Goal: Task Accomplishment & Management: Complete application form

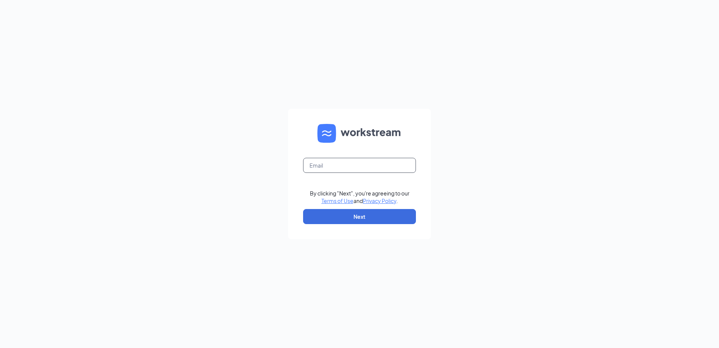
click at [351, 166] on input "text" at bounding box center [359, 165] width 113 height 15
type input "[EMAIL_ADDRESS][DOMAIN_NAME]"
click at [376, 220] on button "Next" at bounding box center [359, 216] width 113 height 15
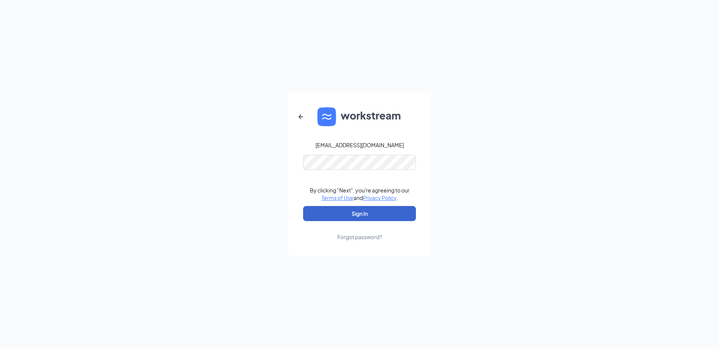
click at [377, 216] on button "Sign In" at bounding box center [359, 213] width 113 height 15
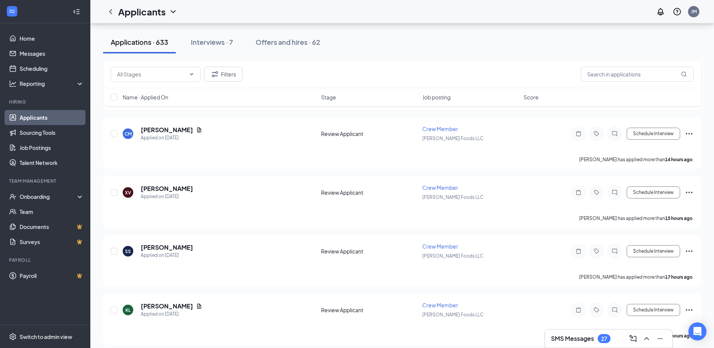
scroll to position [451, 0]
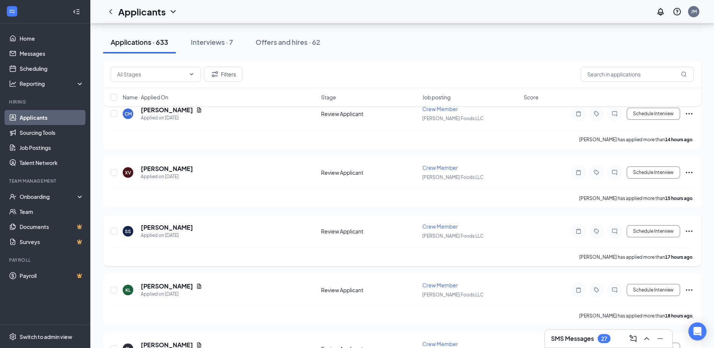
click at [689, 229] on icon "Ellipses" at bounding box center [688, 230] width 9 height 9
click at [651, 247] on p "[PERSON_NAME] as hired" at bounding box center [654, 247] width 65 height 8
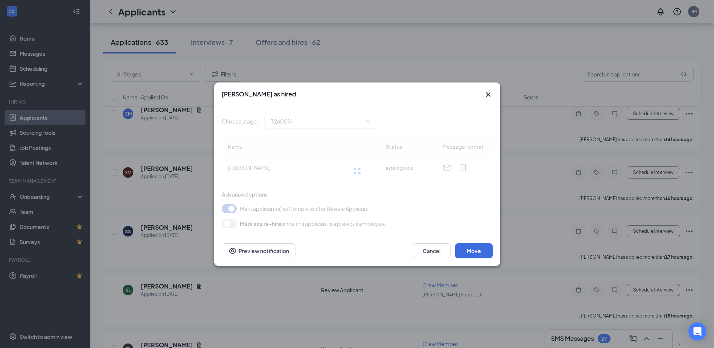
type input "Hiring Complete (final stage)"
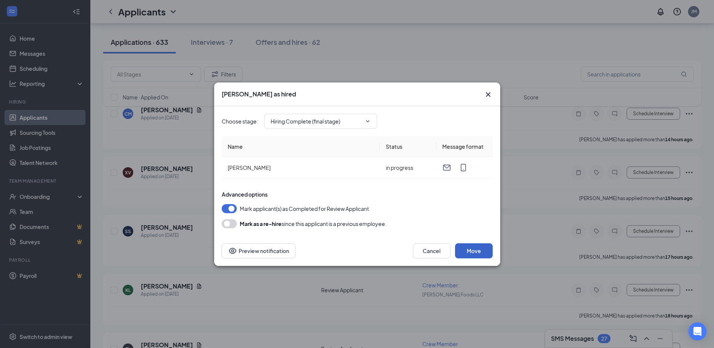
click at [474, 251] on button "Move" at bounding box center [474, 250] width 38 height 15
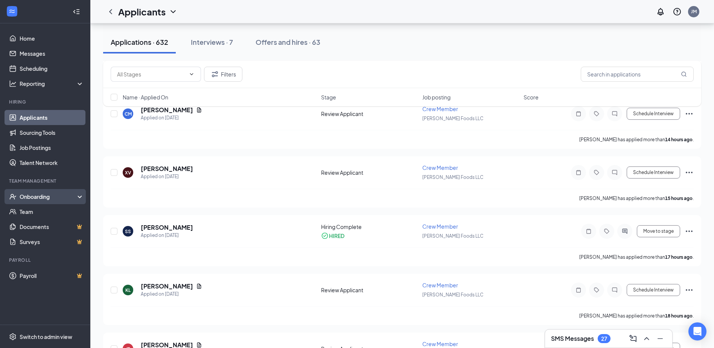
click at [44, 194] on div "Onboarding" at bounding box center [49, 197] width 58 height 8
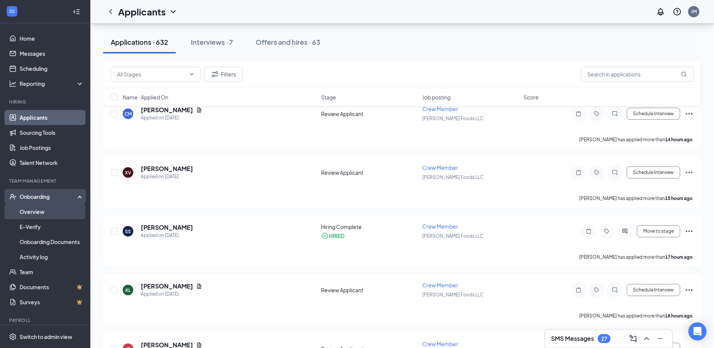
click at [42, 209] on link "Overview" at bounding box center [52, 211] width 64 height 15
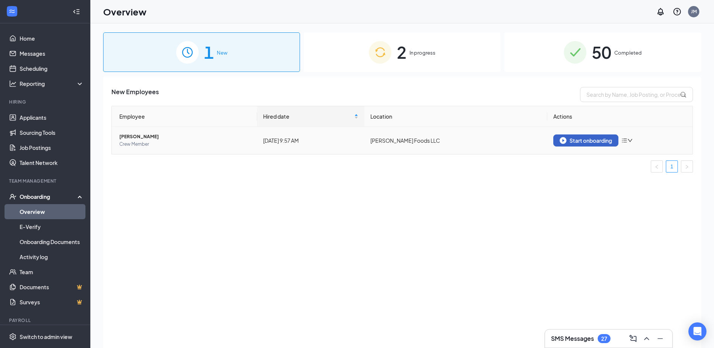
click at [593, 140] on div "Start onboarding" at bounding box center [585, 140] width 52 height 7
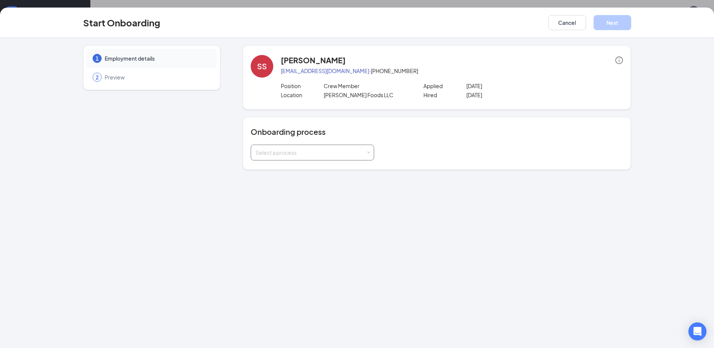
click at [368, 153] on span at bounding box center [368, 152] width 3 height 3
click at [324, 168] on li "New Hire Process" at bounding box center [312, 169] width 123 height 14
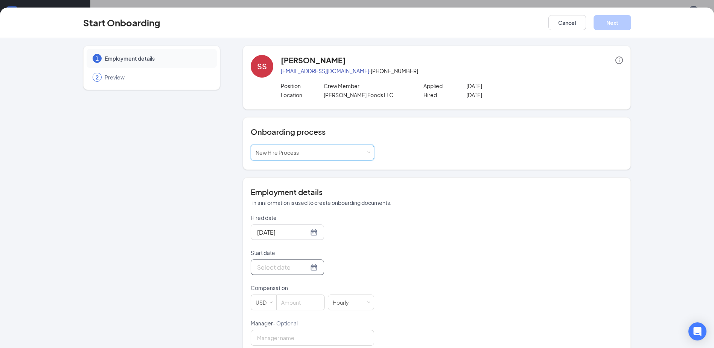
click at [305, 268] on div at bounding box center [287, 266] width 61 height 9
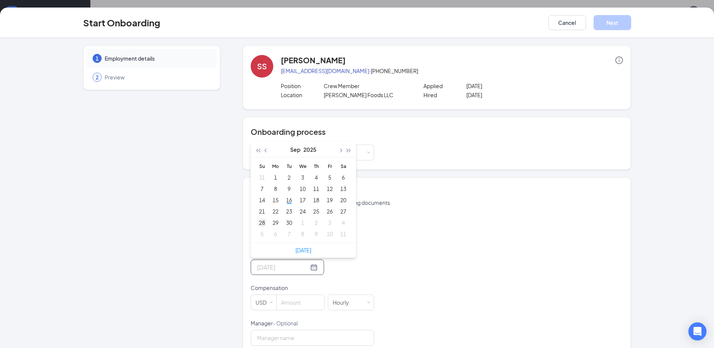
type input "[DATE]"
click at [259, 220] on div "28" at bounding box center [261, 222] width 9 height 9
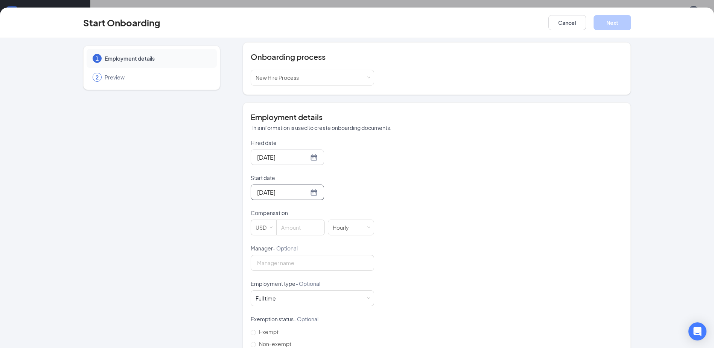
scroll to position [75, 0]
click at [290, 226] on input at bounding box center [300, 226] width 48 height 15
type input "13.5"
click at [479, 251] on div "Hired date [DATE] Start date [DATE] [DATE] Su Mo Tu We Th Fr Sa 31 1 2 3 4 5 6 …" at bounding box center [437, 243] width 372 height 211
click at [282, 266] on input "Manager - Optional" at bounding box center [312, 262] width 123 height 16
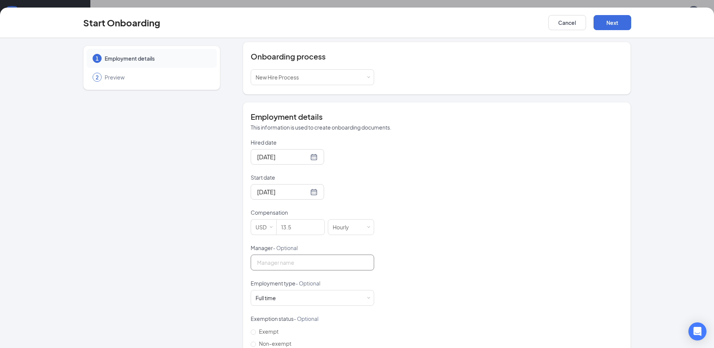
type input "[PERSON_NAME]"
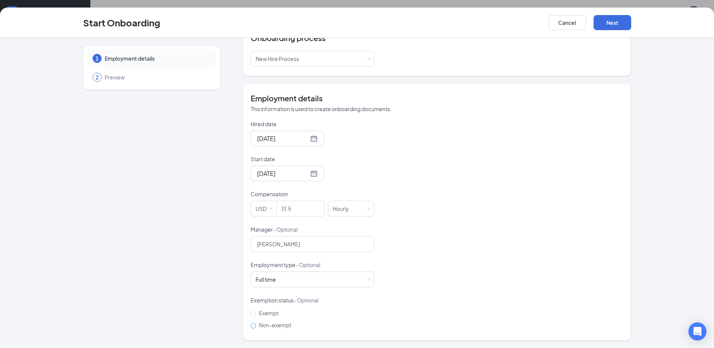
click at [251, 325] on input "Non-exempt" at bounding box center [253, 325] width 5 height 5
radio input "true"
click at [605, 20] on button "Next" at bounding box center [612, 22] width 38 height 15
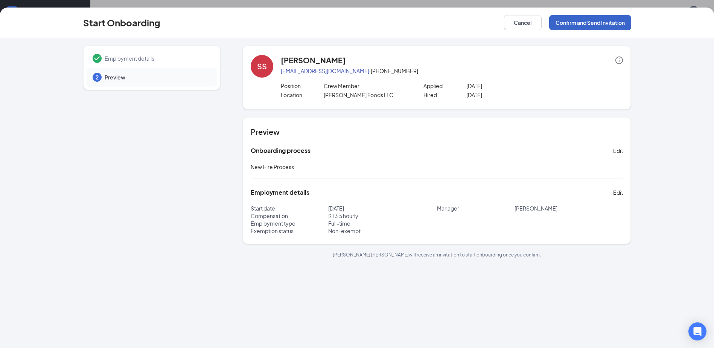
click at [597, 21] on button "Confirm and Send Invitation" at bounding box center [590, 22] width 82 height 15
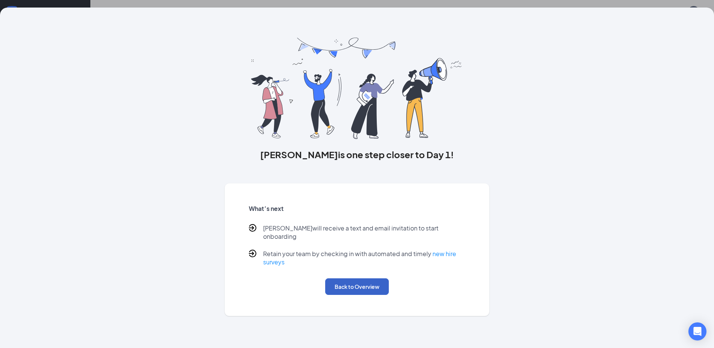
click at [351, 283] on button "Back to Overview" at bounding box center [357, 286] width 64 height 17
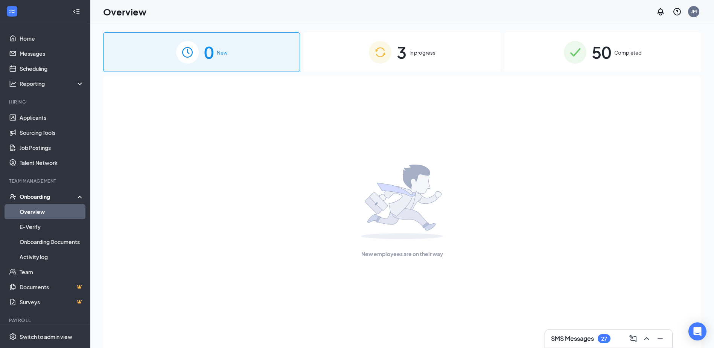
click at [37, 197] on div "Onboarding" at bounding box center [49, 197] width 58 height 8
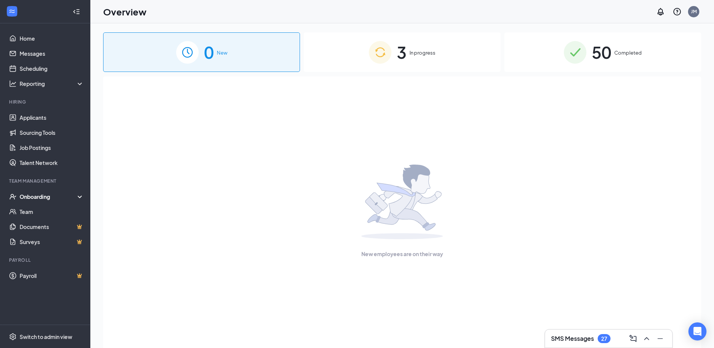
click at [76, 196] on div "Onboarding" at bounding box center [49, 197] width 58 height 8
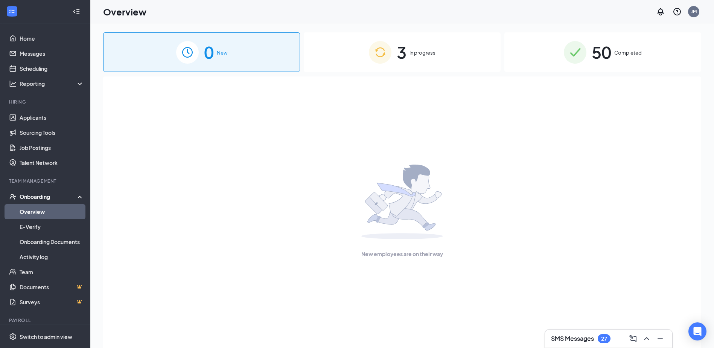
click at [35, 198] on div "Onboarding" at bounding box center [49, 197] width 58 height 8
click at [46, 194] on div "Onboarding" at bounding box center [49, 197] width 58 height 8
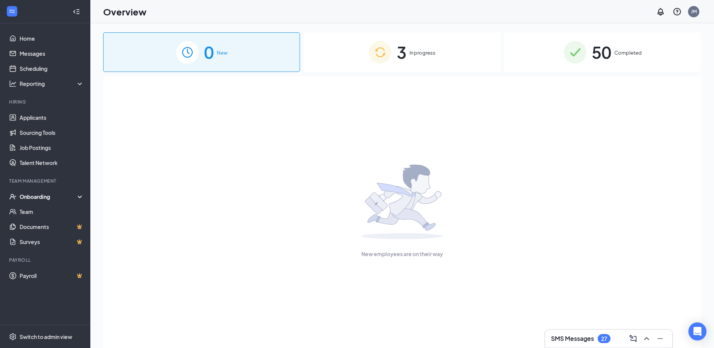
click at [46, 194] on div "Onboarding" at bounding box center [49, 197] width 58 height 8
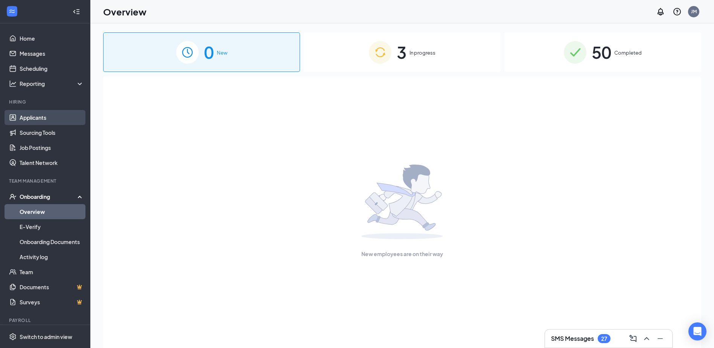
click at [31, 113] on link "Applicants" at bounding box center [52, 117] width 64 height 15
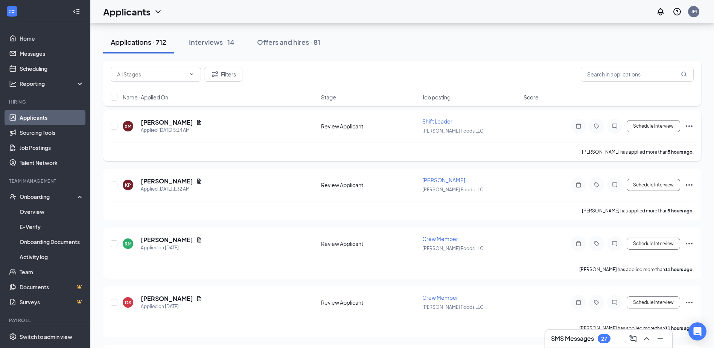
scroll to position [375, 0]
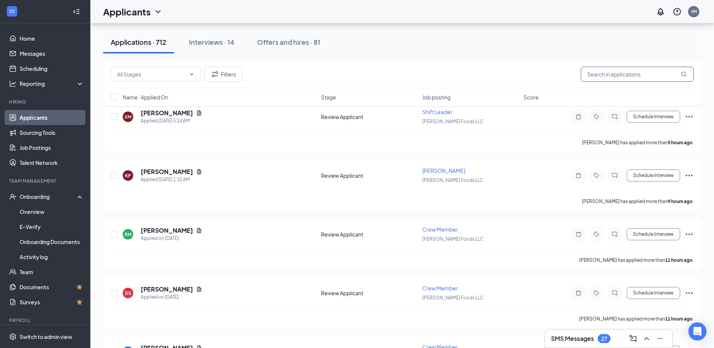
click at [634, 76] on input "text" at bounding box center [636, 74] width 113 height 15
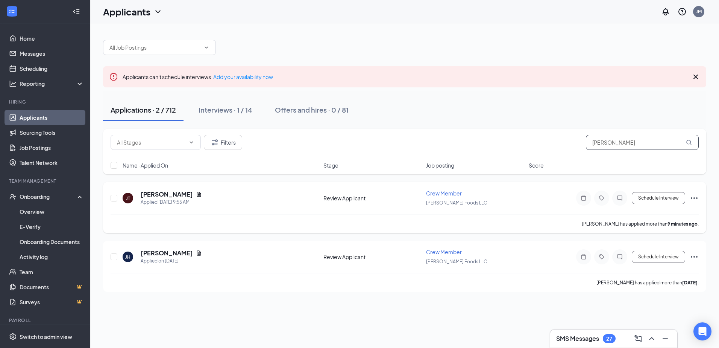
type input "[PERSON_NAME]"
click at [693, 197] on icon "Ellipses" at bounding box center [694, 197] width 9 height 9
click at [718, 231] on div "Applicants can't schedule interviews. Add your availability now Applications · …" at bounding box center [404, 161] width 629 height 277
click at [694, 197] on icon "Ellipses" at bounding box center [694, 197] width 9 height 9
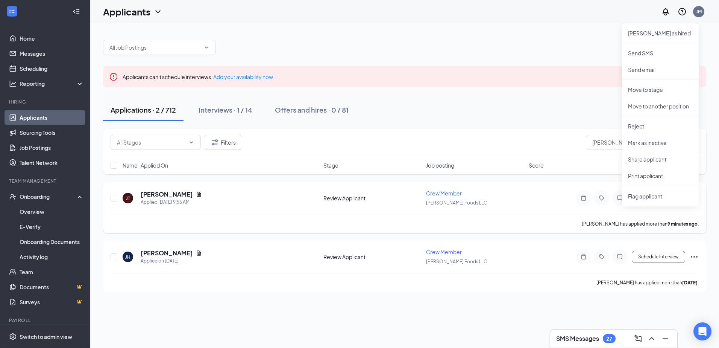
click at [529, 203] on div "[PERSON_NAME] Applied [DATE] 9:55 AM Review Applicant Crew Member [PERSON_NAME]…" at bounding box center [405, 201] width 588 height 25
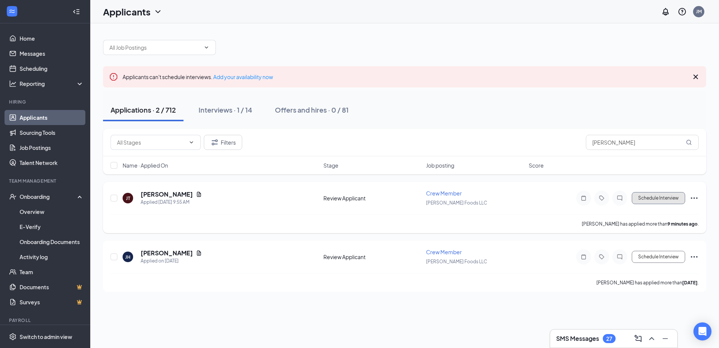
click at [648, 197] on button "Schedule Interview" at bounding box center [658, 198] width 53 height 12
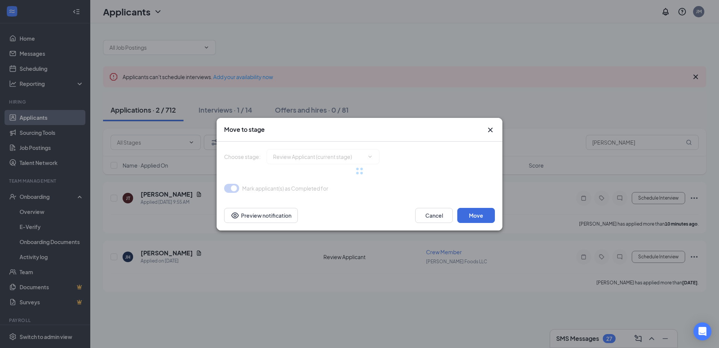
type input "Onsite Interview (next stage)"
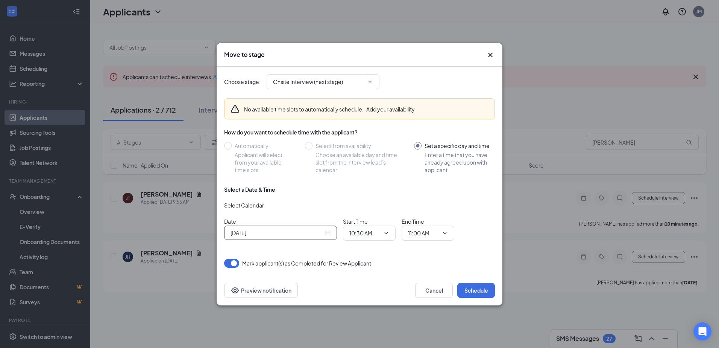
click at [324, 232] on div "[DATE]" at bounding box center [281, 232] width 100 height 8
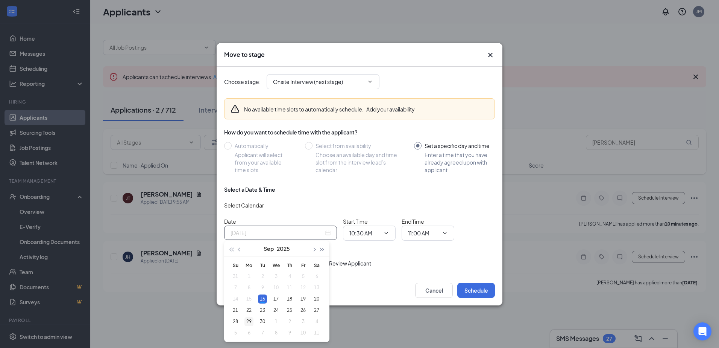
type input "[DATE]"
click at [247, 318] on div "29" at bounding box center [248, 321] width 9 height 9
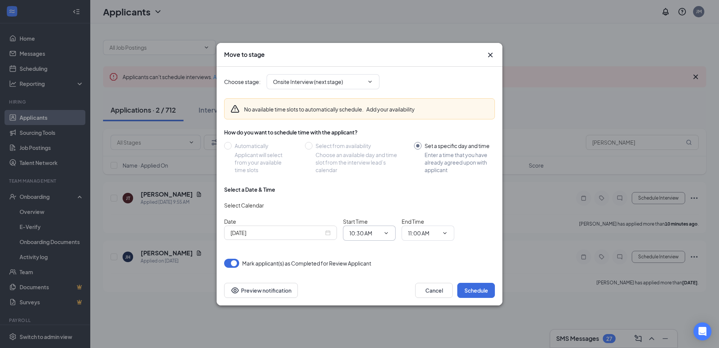
click at [388, 234] on icon "ChevronDown" at bounding box center [386, 233] width 6 height 6
click at [385, 231] on icon "ChevronDown" at bounding box center [386, 233] width 6 height 6
click at [385, 230] on icon "ChevronDown" at bounding box center [386, 233] width 6 height 6
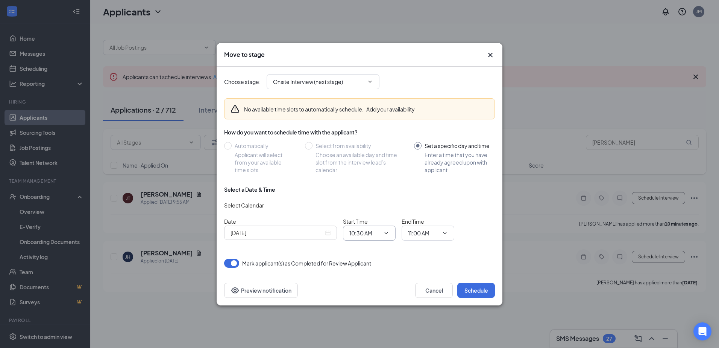
click at [386, 229] on span "10:30 AM" at bounding box center [369, 232] width 53 height 15
click at [385, 230] on icon "ChevronDown" at bounding box center [386, 233] width 6 height 6
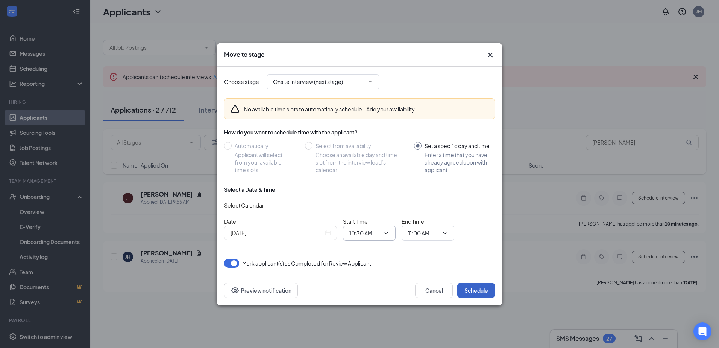
click at [476, 292] on button "Schedule" at bounding box center [476, 289] width 38 height 15
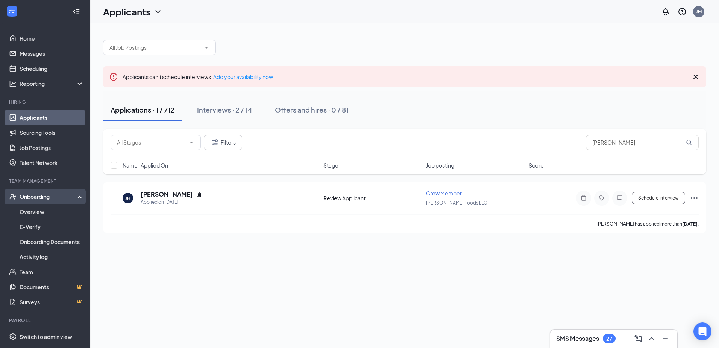
click at [36, 195] on div "Onboarding" at bounding box center [49, 197] width 58 height 8
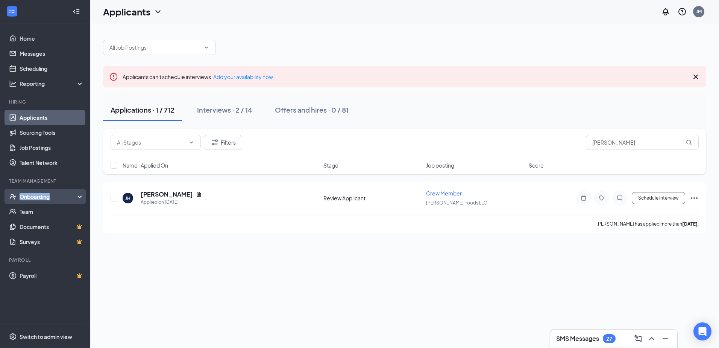
click at [36, 195] on div "Onboarding" at bounding box center [49, 197] width 58 height 8
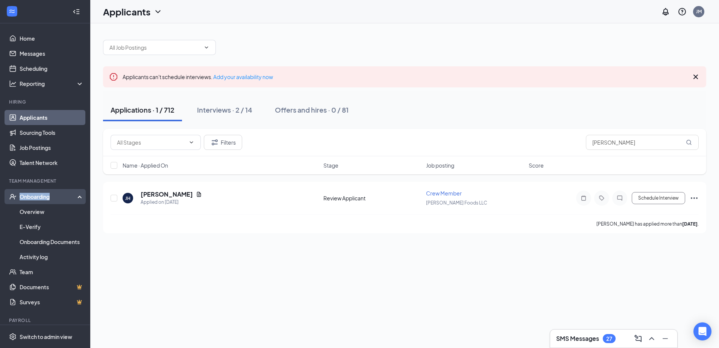
click at [36, 195] on div "Onboarding" at bounding box center [49, 197] width 58 height 8
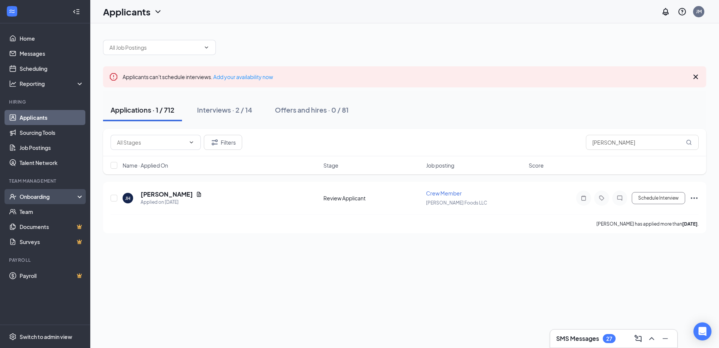
click at [48, 197] on div "Onboarding" at bounding box center [49, 197] width 58 height 8
